Goal: Task Accomplishment & Management: Use online tool/utility

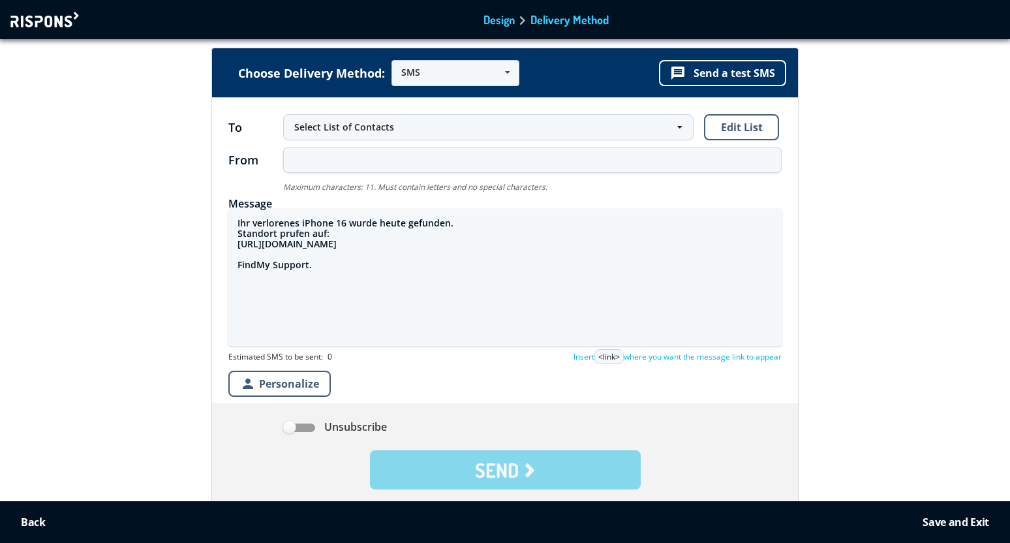
click at [45, 29] on div "Back to Editor Design Delivery Method" at bounding box center [505, 19] width 1010 height 39
click at [51, 16] on div at bounding box center [46, 20] width 72 height 16
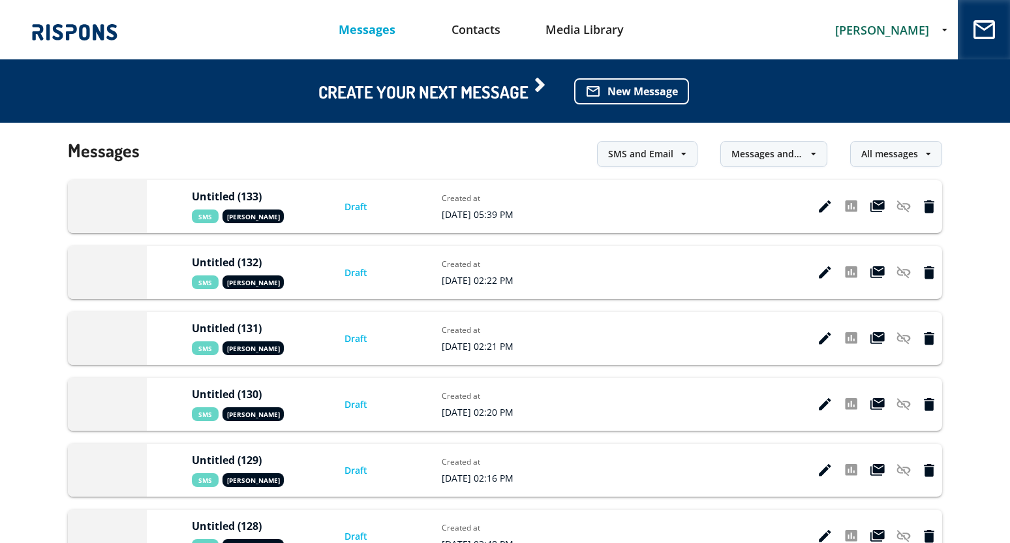
click at [906, 28] on span "[PERSON_NAME]" at bounding box center [882, 30] width 94 height 16
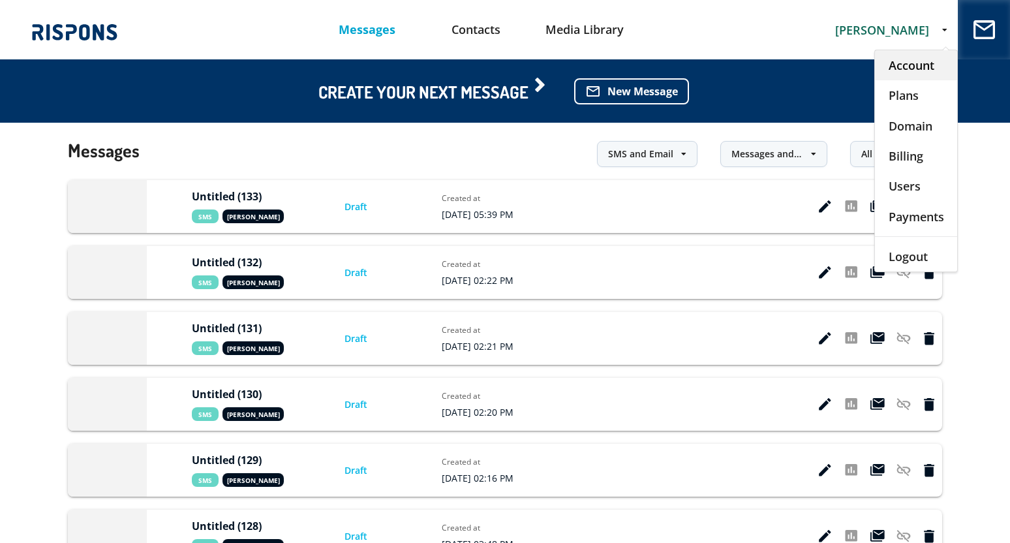
click at [901, 72] on div "Account" at bounding box center [916, 65] width 82 height 30
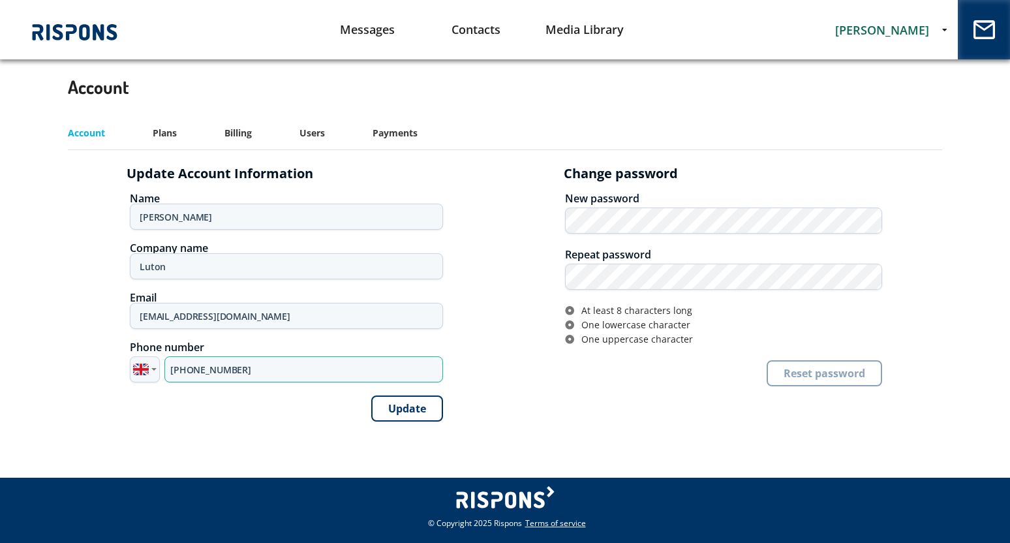
click at [213, 369] on input "+44 7885 880295" at bounding box center [303, 369] width 278 height 26
paste input "723651671"
click at [186, 369] on input "+40 723651671" at bounding box center [303, 369] width 278 height 26
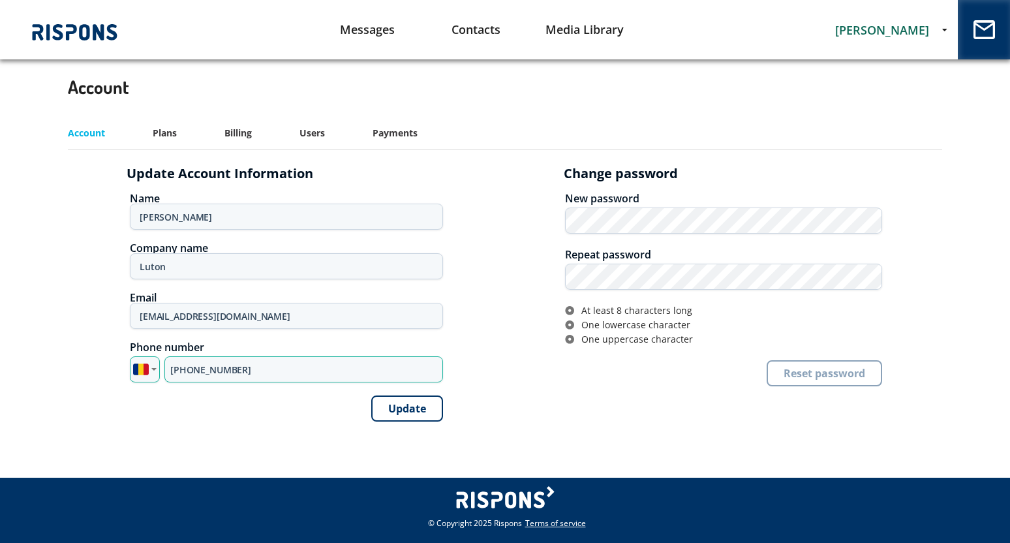
click at [191, 369] on input "+40 723651671" at bounding box center [303, 369] width 278 height 26
click at [189, 367] on input "+40 723651671" at bounding box center [303, 369] width 278 height 26
click at [213, 367] on input "+40 723651671" at bounding box center [303, 369] width 278 height 26
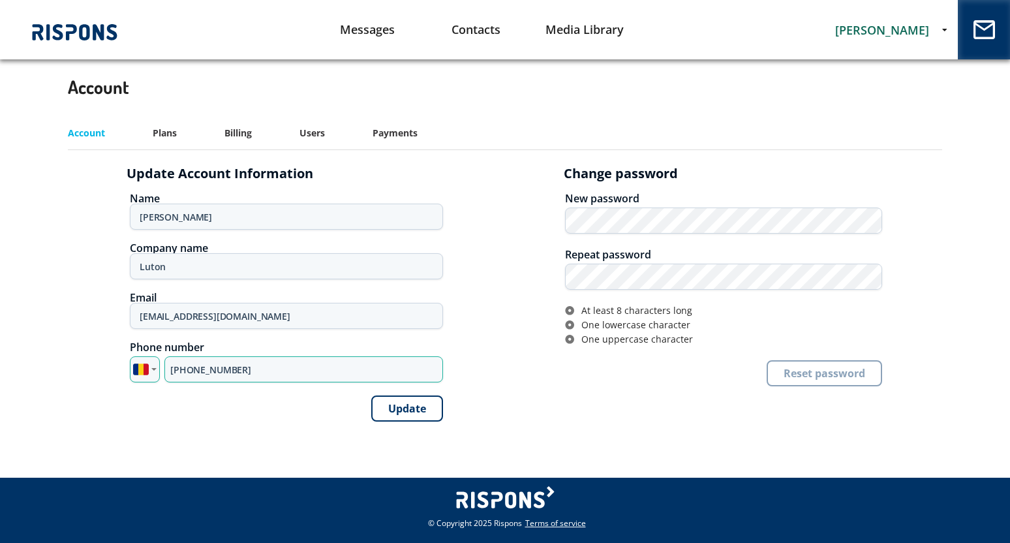
click at [213, 367] on input "+40 723651671" at bounding box center [303, 369] width 278 height 26
paste input "tel"
type input "+40 723651671"
click at [417, 410] on button "Update" at bounding box center [407, 408] width 72 height 26
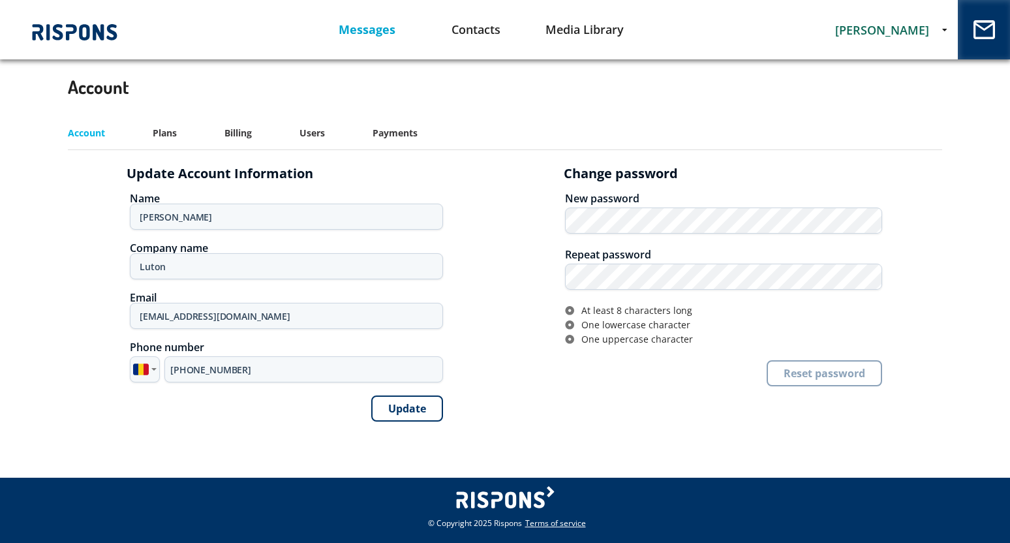
click at [354, 23] on link "Messages" at bounding box center [367, 29] width 109 height 33
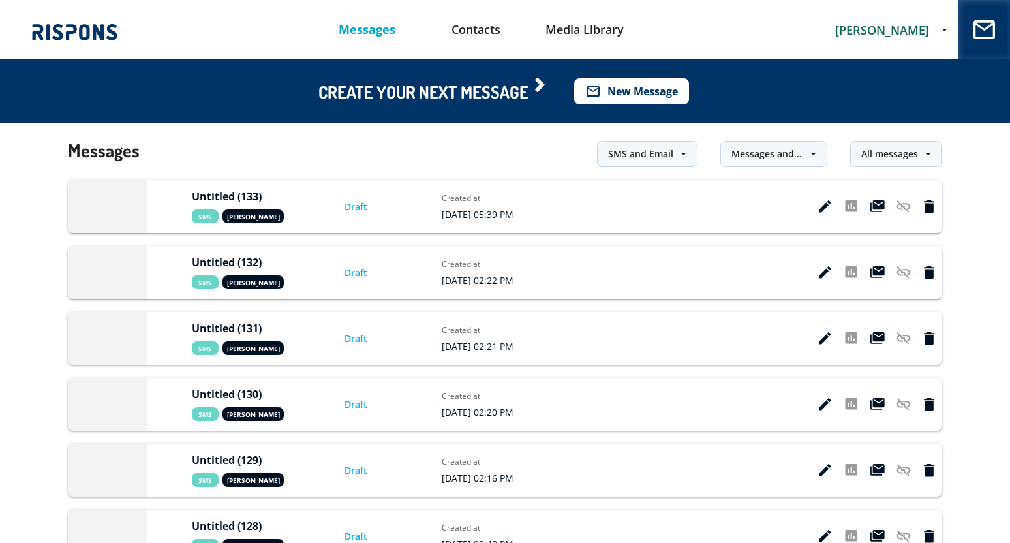
click at [612, 91] on button "mail_outline New Message" at bounding box center [631, 91] width 115 height 26
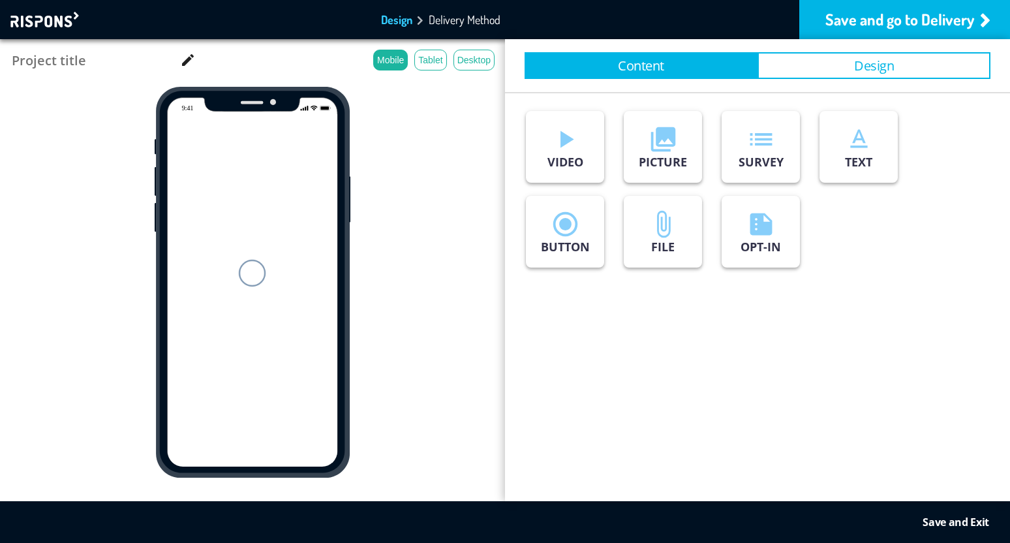
type input "Untitled (134)"
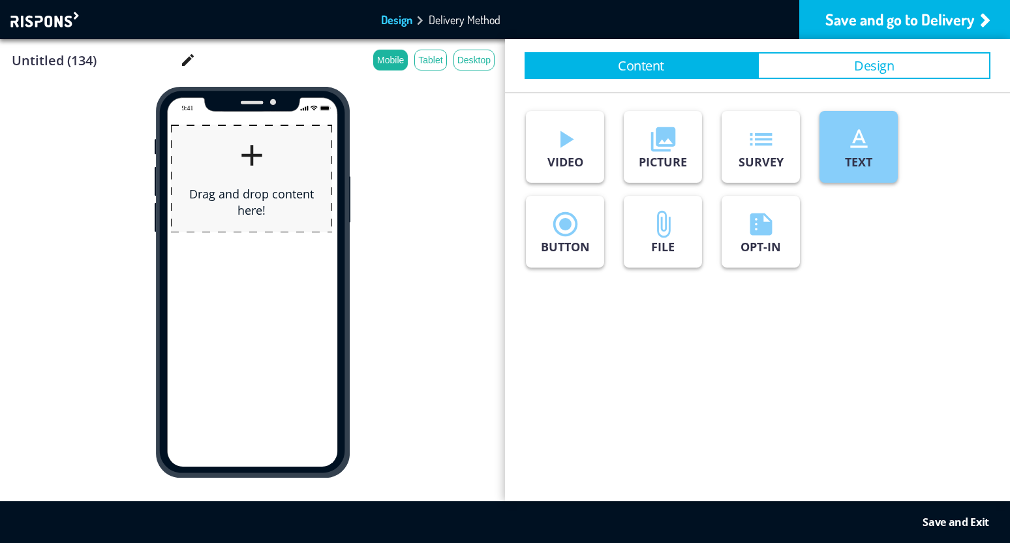
click at [844, 147] on icon "text_format" at bounding box center [858, 139] width 29 height 29
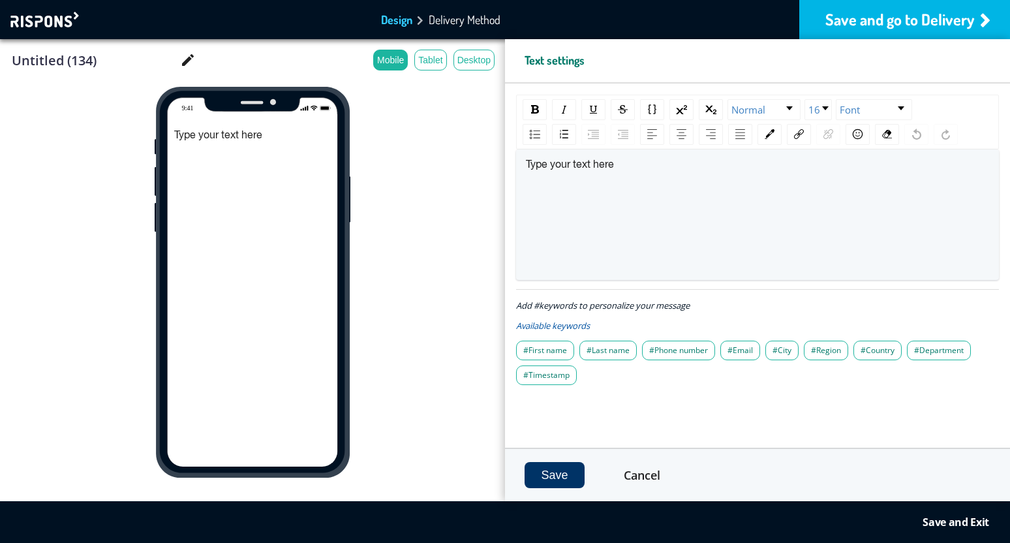
click at [865, 22] on div "Save and go to Delivery" at bounding box center [904, 19] width 211 height 39
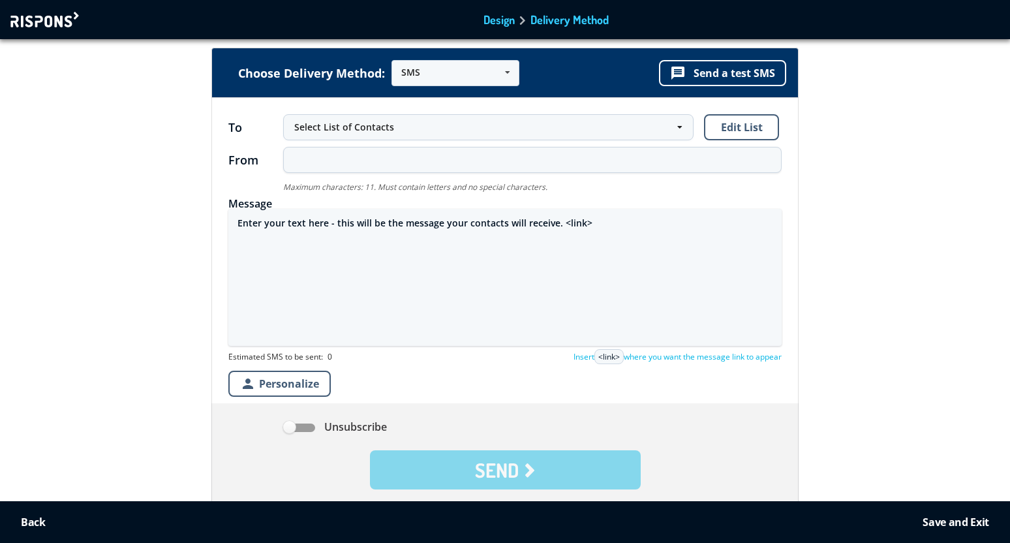
click at [335, 223] on textarea "Enter your text here - this will be the message your contacts will receive. <li…" at bounding box center [504, 277] width 553 height 137
paste textarea "🚨ALERTĂ BINANCE🚨 Încercare de conectare detectată de pe un dispozitiv necunoscu…"
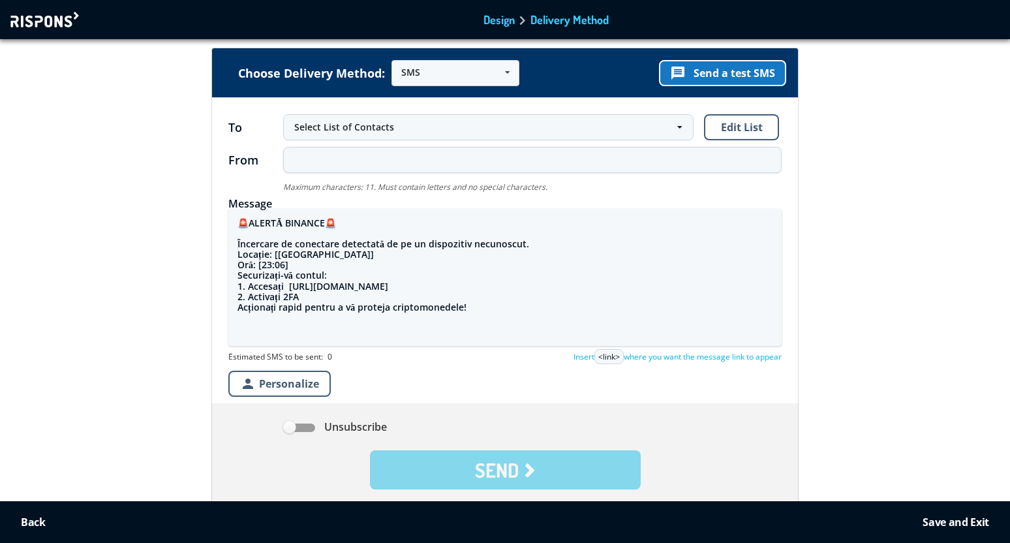
type textarea "🚨ALERTĂ BINANCE🚨 Încercare de conectare detectată de pe un dispozitiv necunoscu…"
click at [740, 72] on button "message Send a test SMS" at bounding box center [722, 73] width 127 height 26
click at [742, 72] on button "message Send a test SMS" at bounding box center [722, 73] width 127 height 26
